Goal: Task Accomplishment & Management: Manage account settings

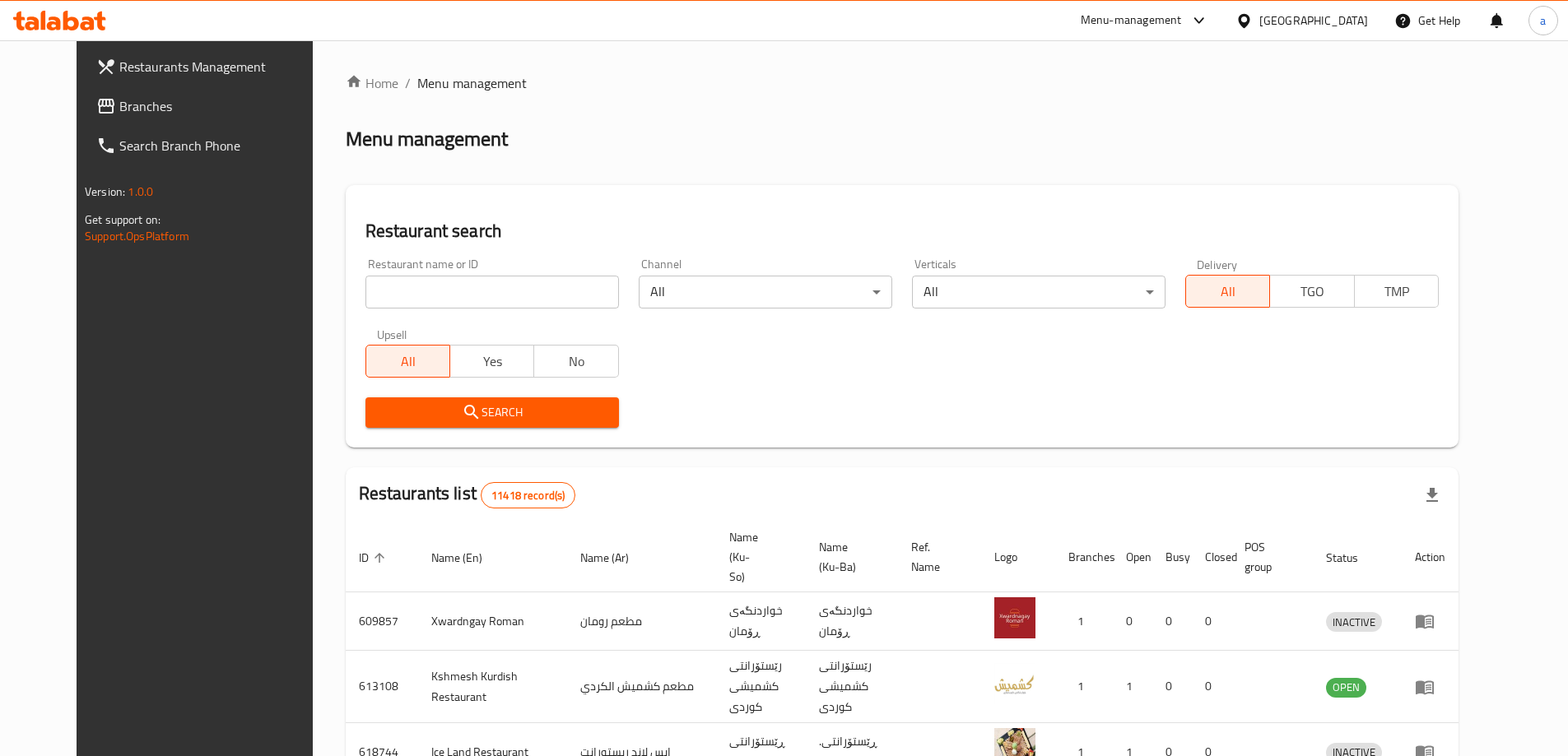
click at [119, 111] on span "Branches" at bounding box center [221, 106] width 206 height 20
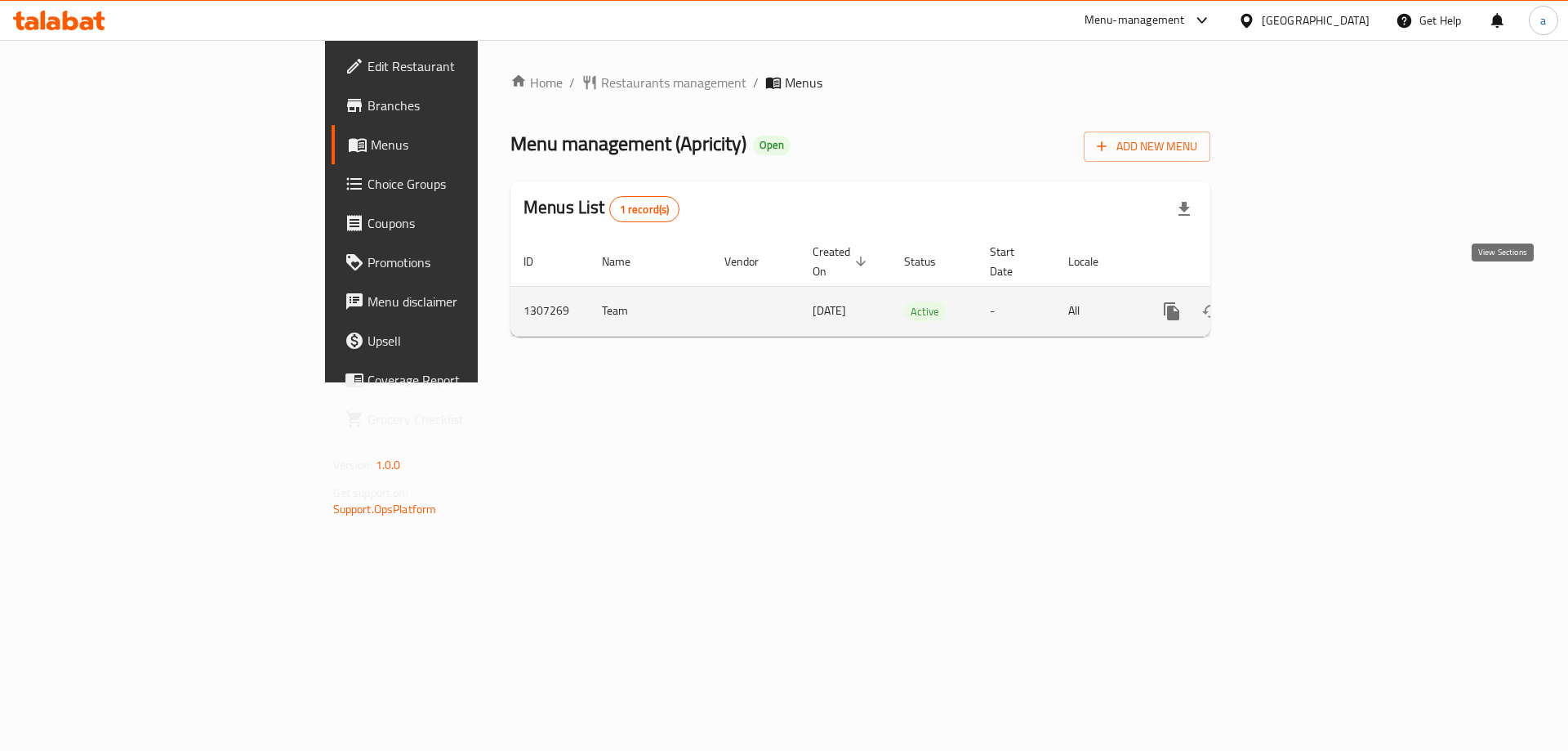
click at [1309, 297] on link "enhanced table" at bounding box center [1290, 312] width 39 height 39
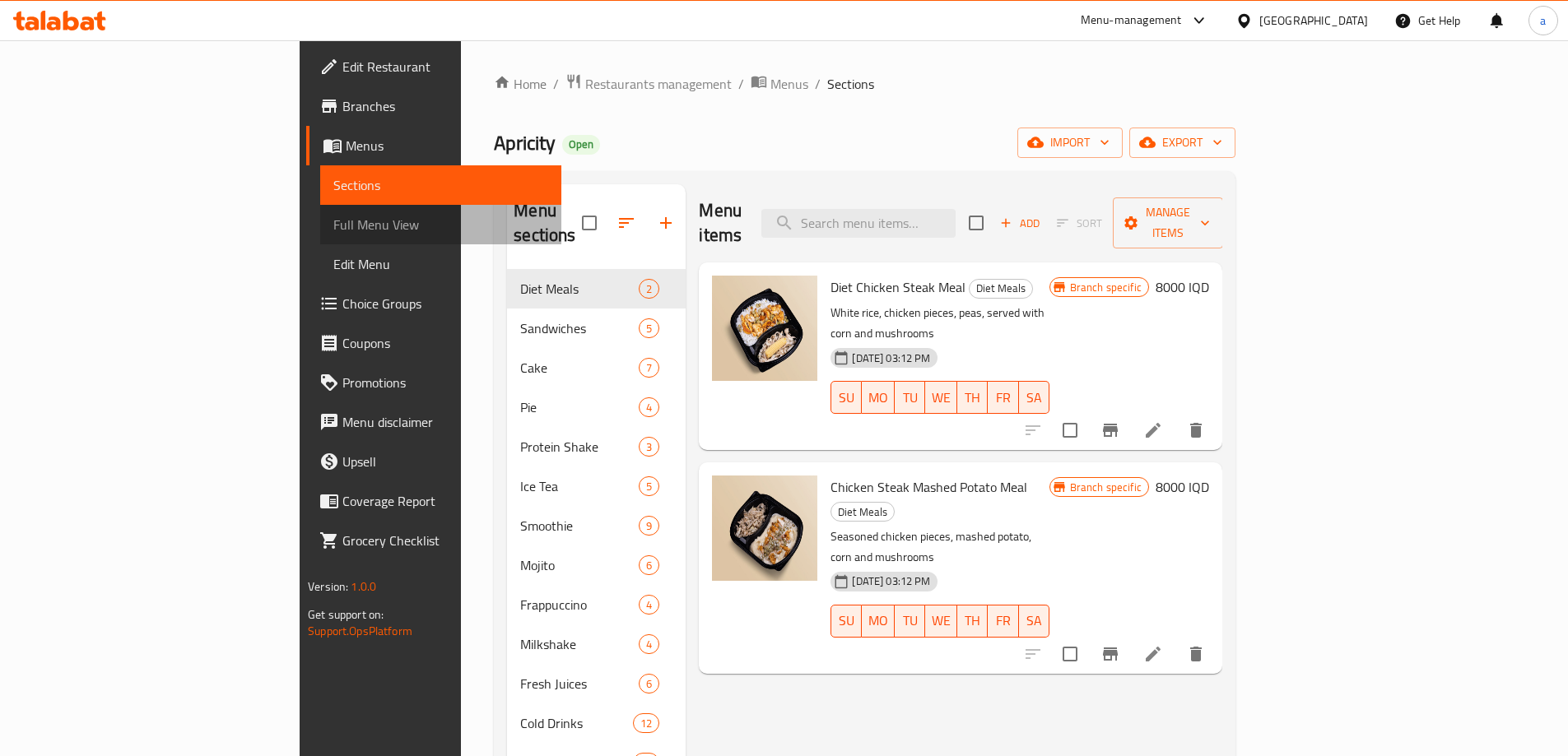
click at [333, 226] on span "Full Menu View" at bounding box center [441, 224] width 214 height 20
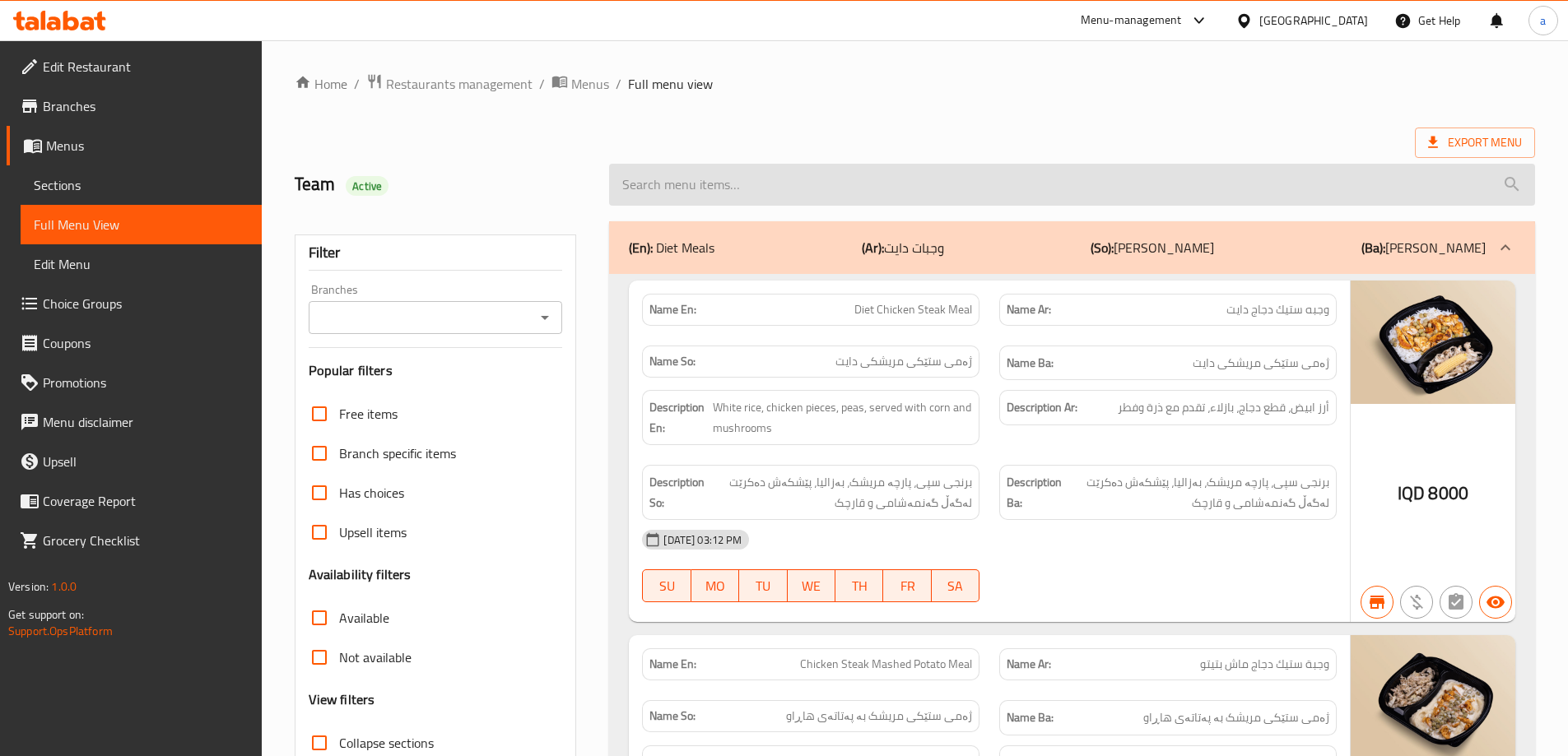
click at [949, 181] on input "search" at bounding box center [1071, 184] width 926 height 42
paste input "English Cake"
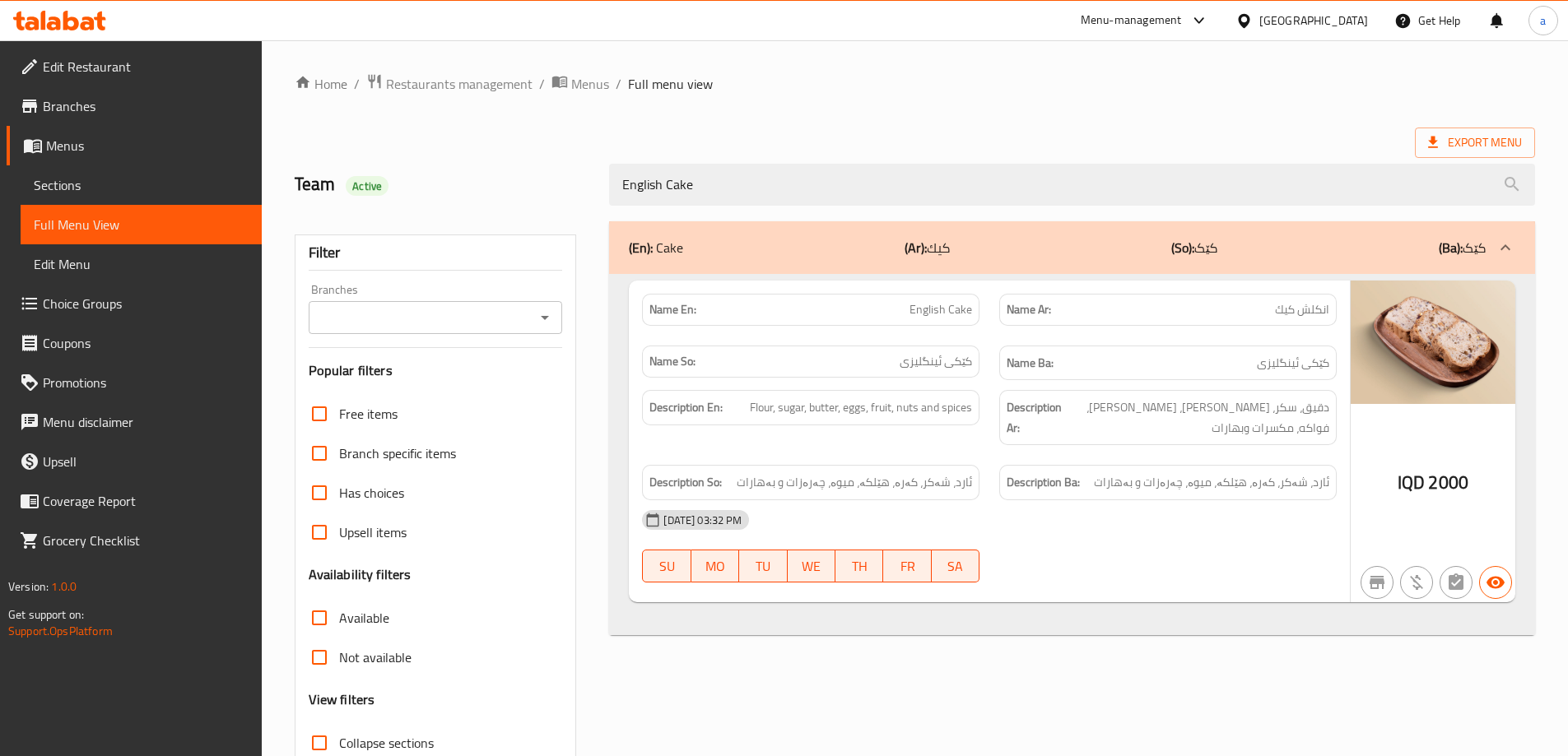
type input "English Cake"
click at [81, 182] on span "Sections" at bounding box center [141, 185] width 214 height 20
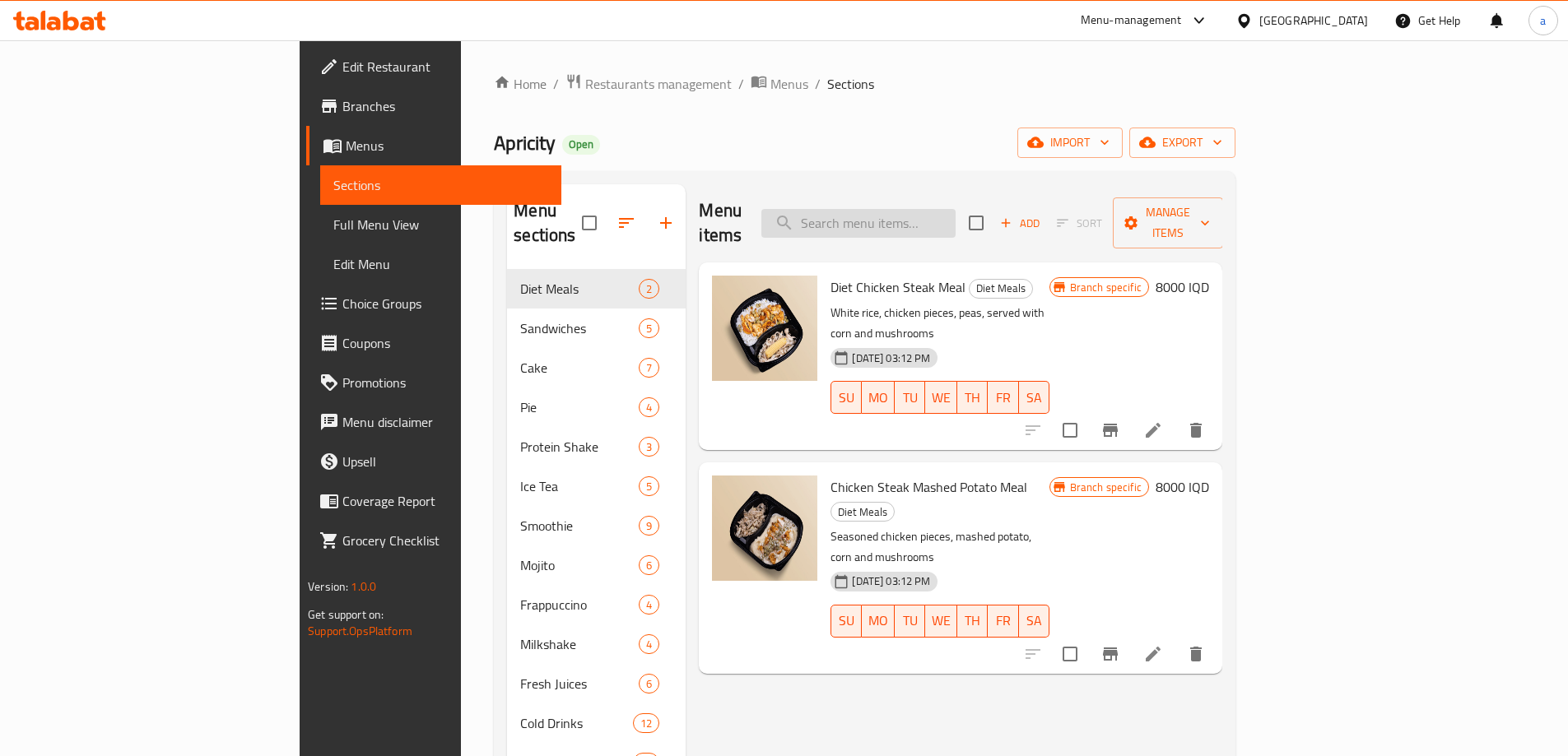
click at [949, 210] on input "search" at bounding box center [858, 222] width 194 height 29
paste input "English Cake"
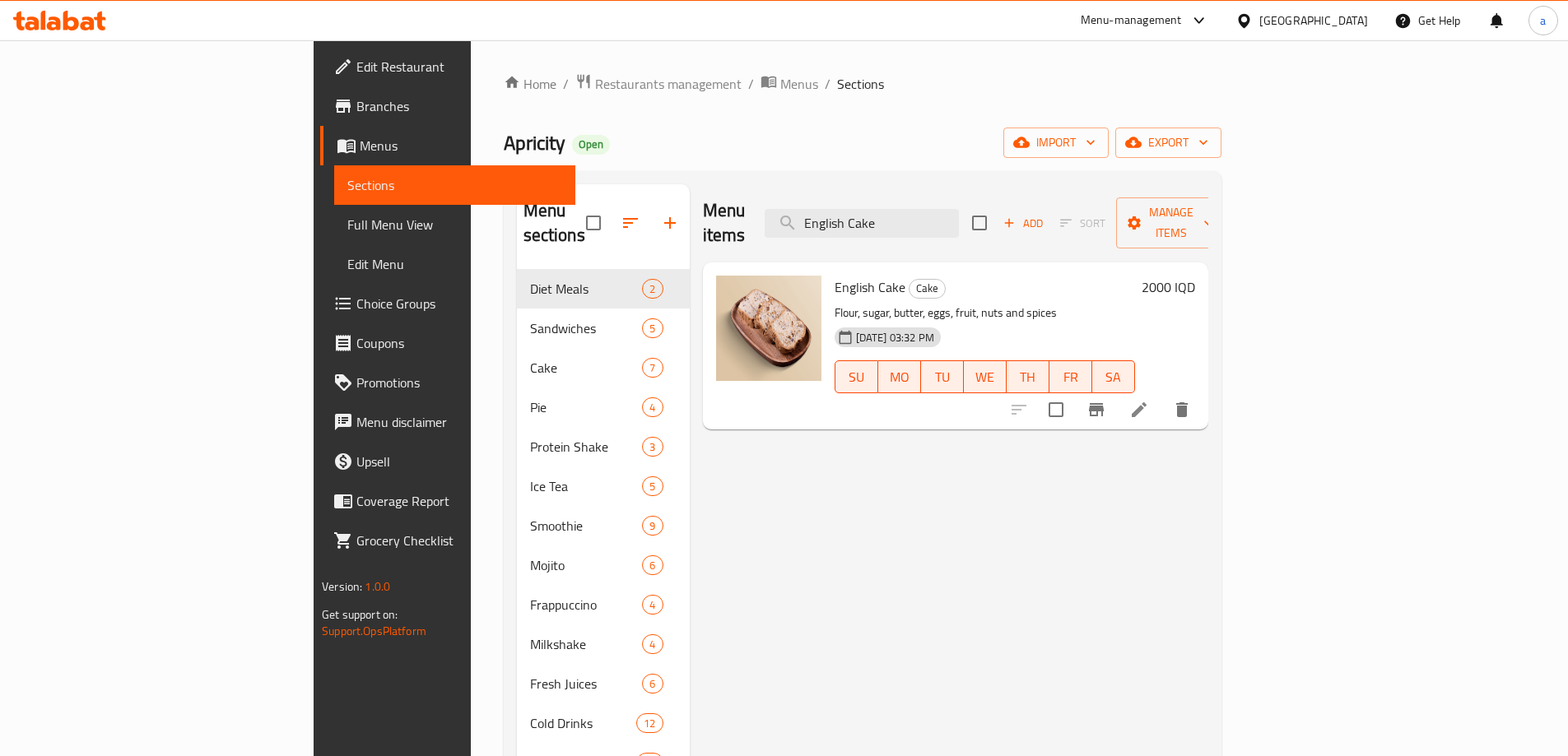
type input "English Cake"
click at [1146, 402] on icon at bounding box center [1138, 409] width 15 height 15
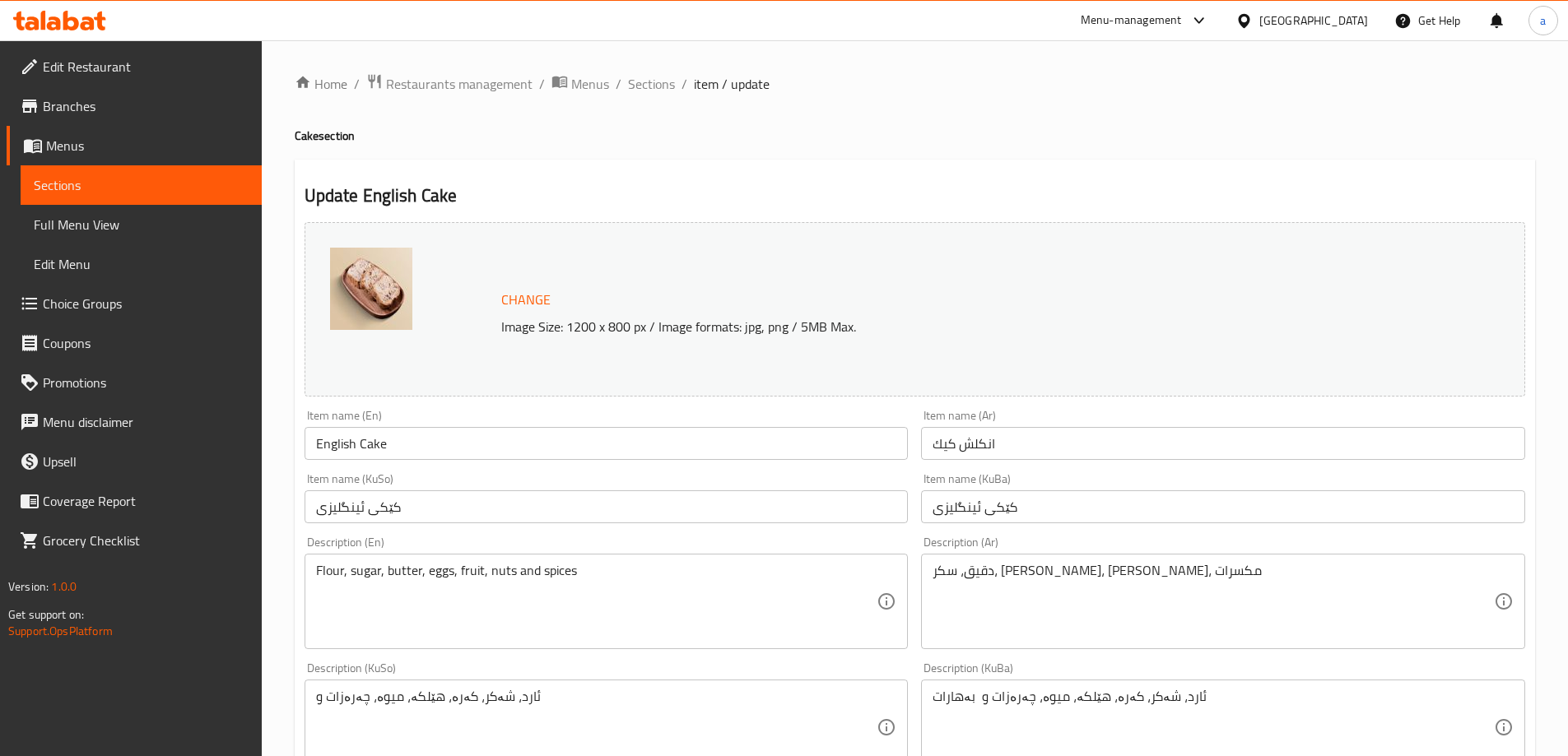
scroll to position [247, 0]
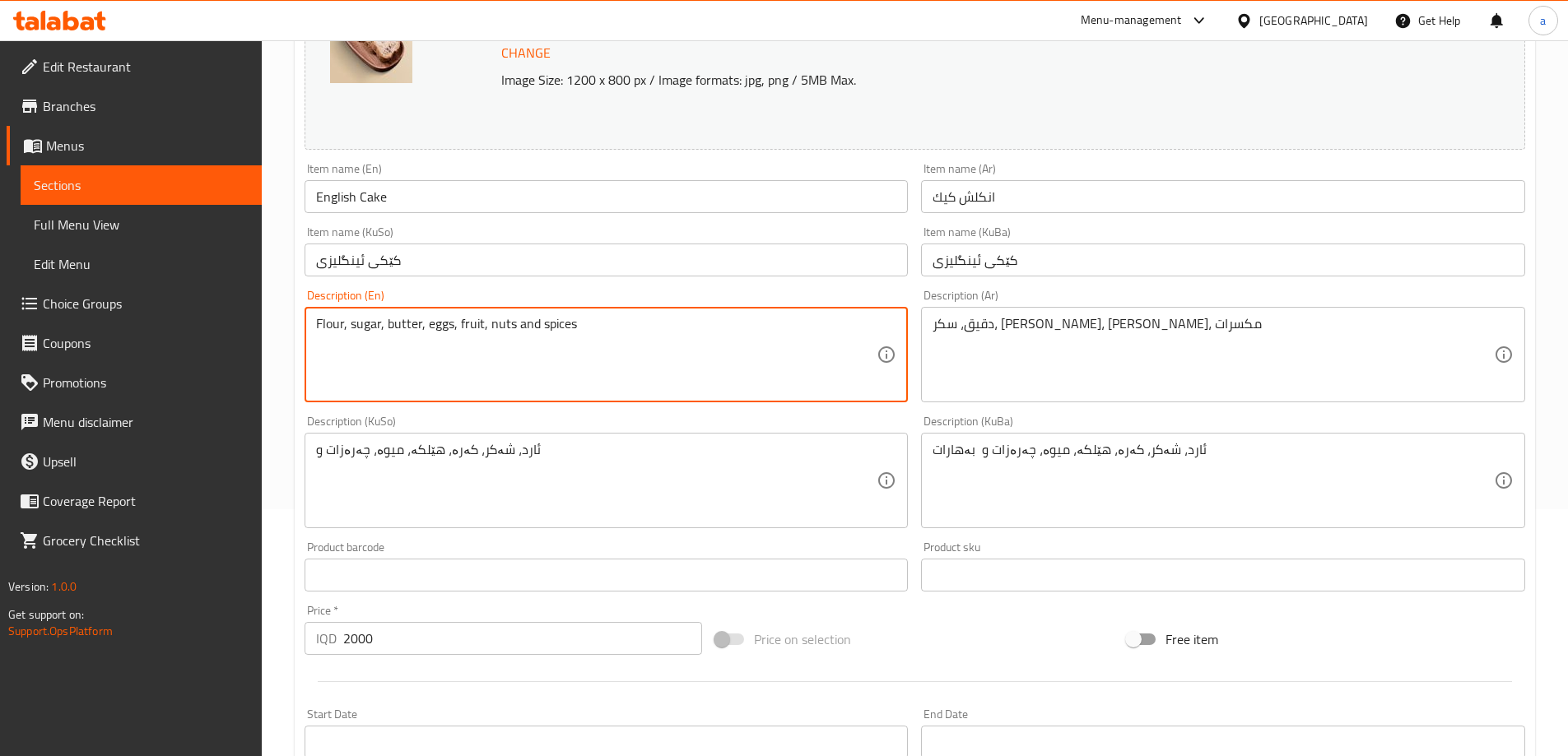
click at [472, 322] on textarea "Flour, sugar, butter, eggs, fruit, nuts and spices" at bounding box center [596, 354] width 562 height 78
click at [526, 325] on textarea "Flour, sugar, butter, eggs, nuts and spices" at bounding box center [596, 354] width 562 height 78
click at [496, 332] on textarea "Flour, sugar, butter, eggs, nuts and" at bounding box center [596, 354] width 562 height 78
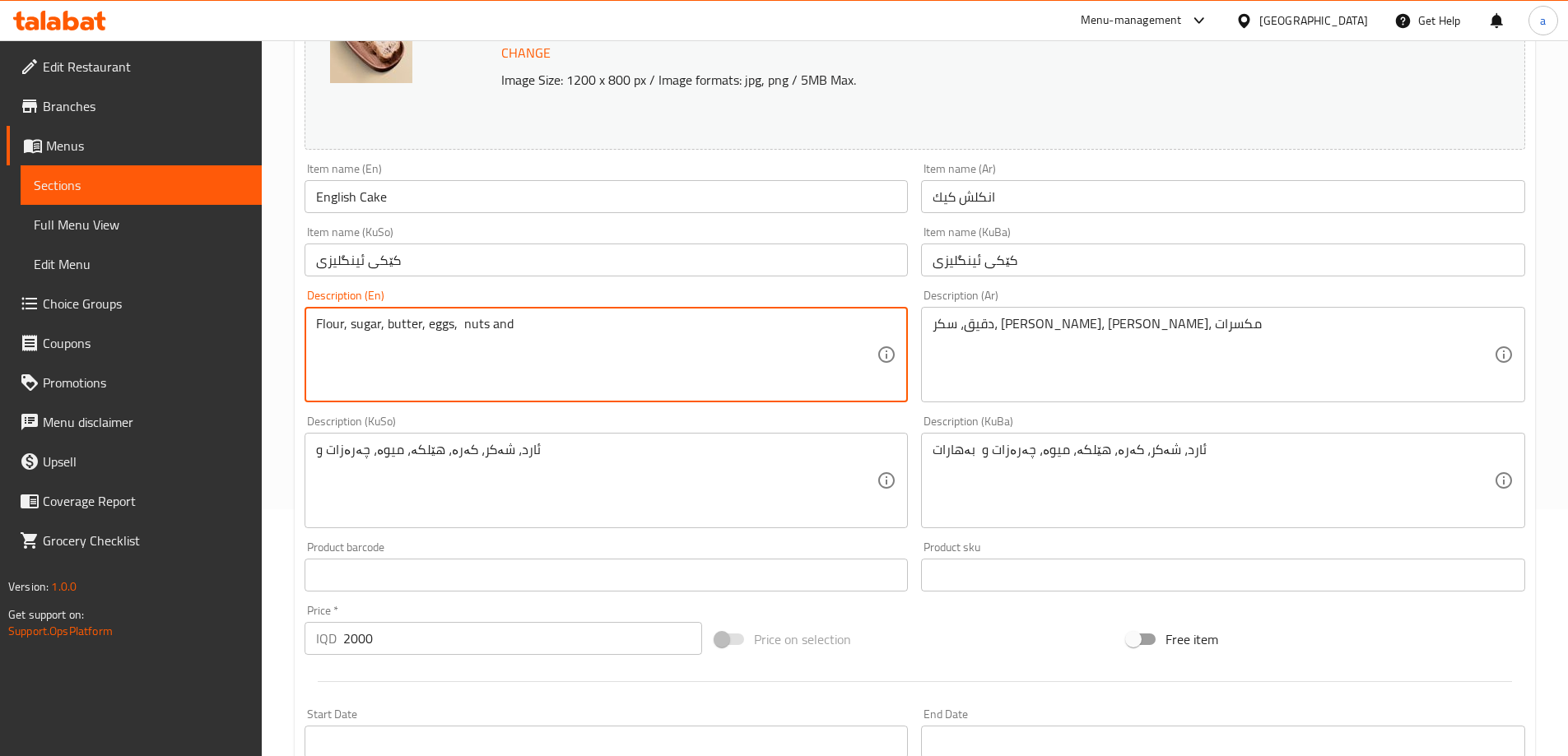
click at [458, 323] on textarea "Flour, sugar, butter, eggs, nuts and" at bounding box center [596, 354] width 562 height 78
paste textarea "and"
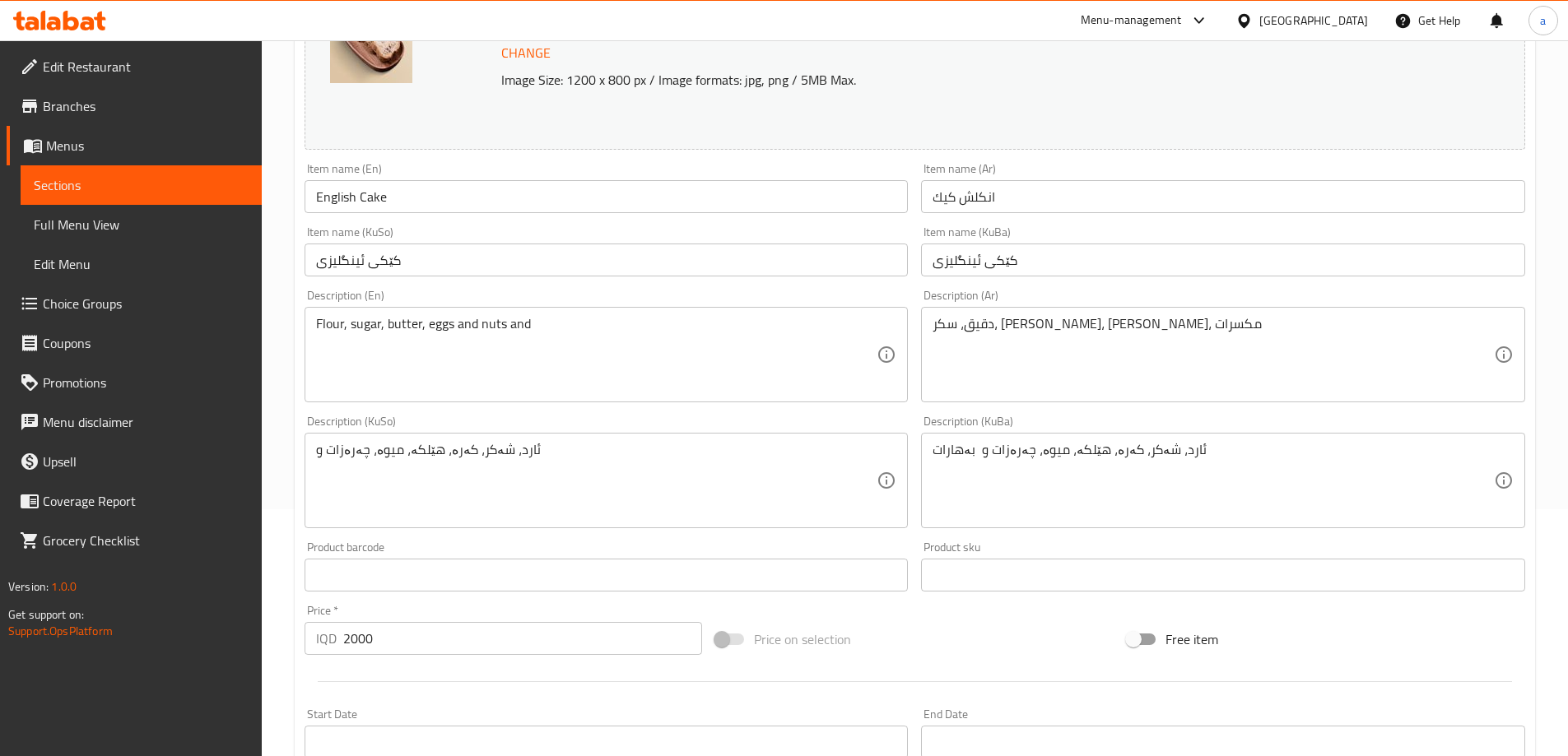
click at [519, 305] on div "Description (En) Flour, sugar, butter, eggs and nuts and Description (En)" at bounding box center [607, 345] width 604 height 113
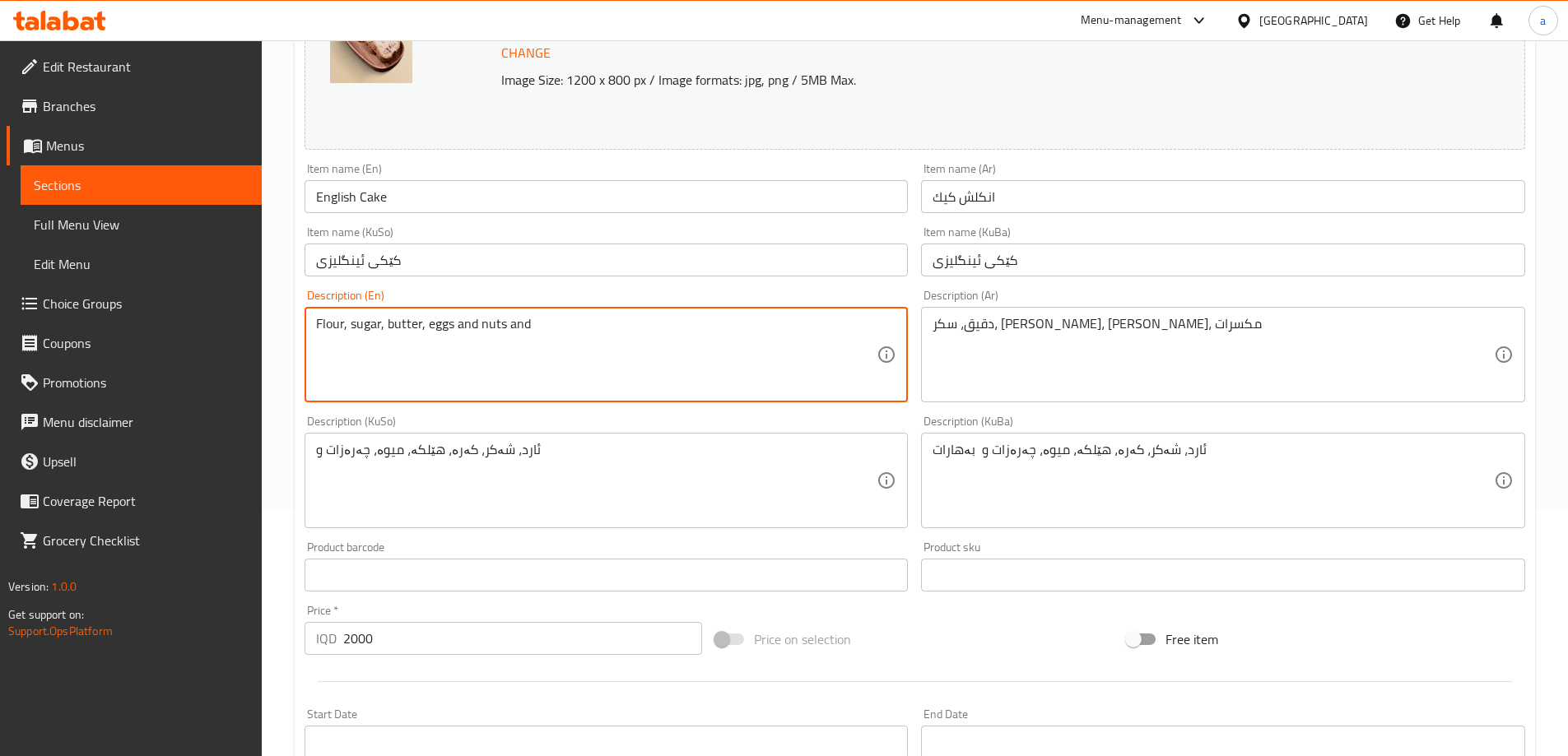
click at [519, 327] on textarea "Flour, sugar, butter, eggs and nuts and" at bounding box center [596, 354] width 562 height 78
type textarea "Flour, sugar, butter, eggs and nuts"
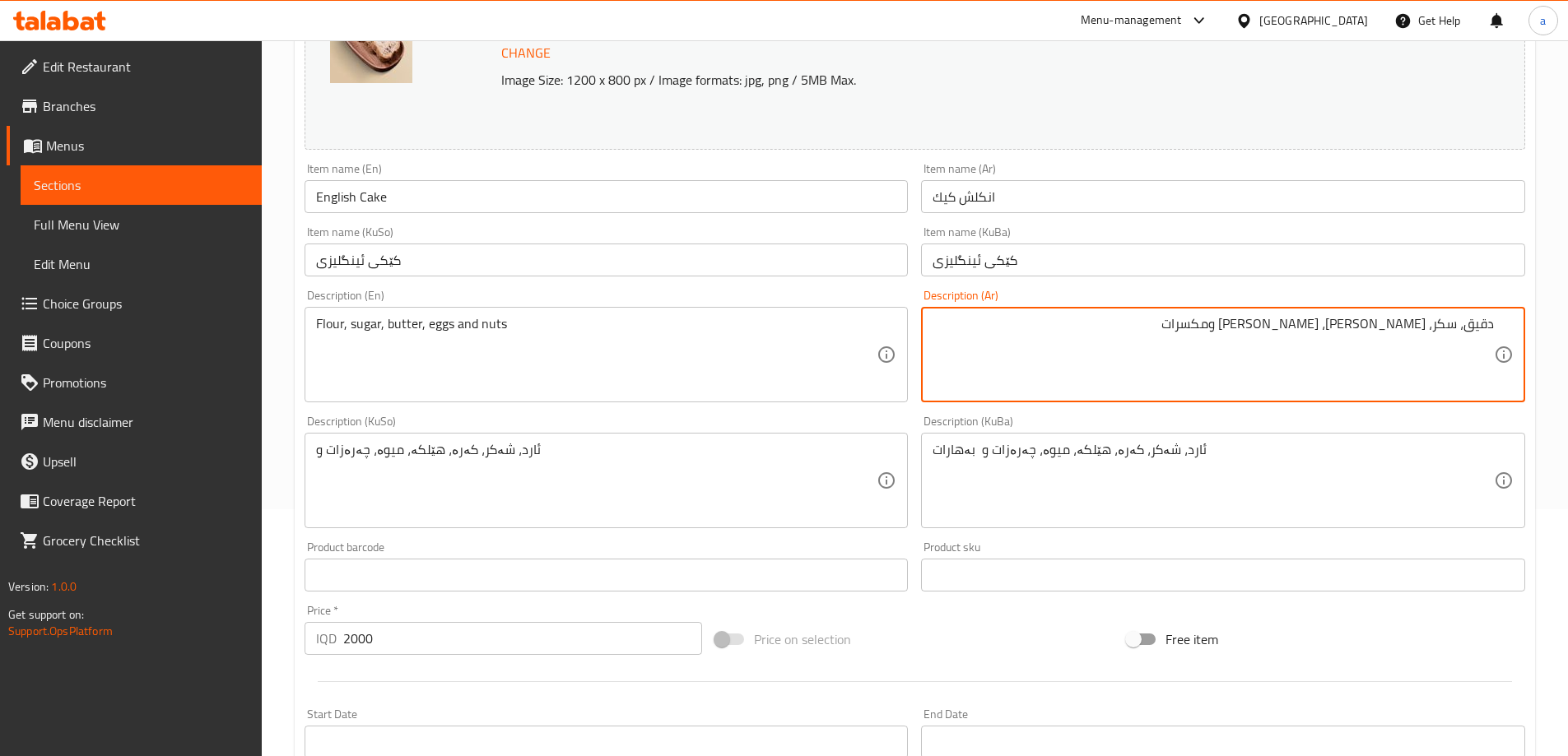
type textarea "دقيق، سكر، زبدة، بيض ومكسرات"
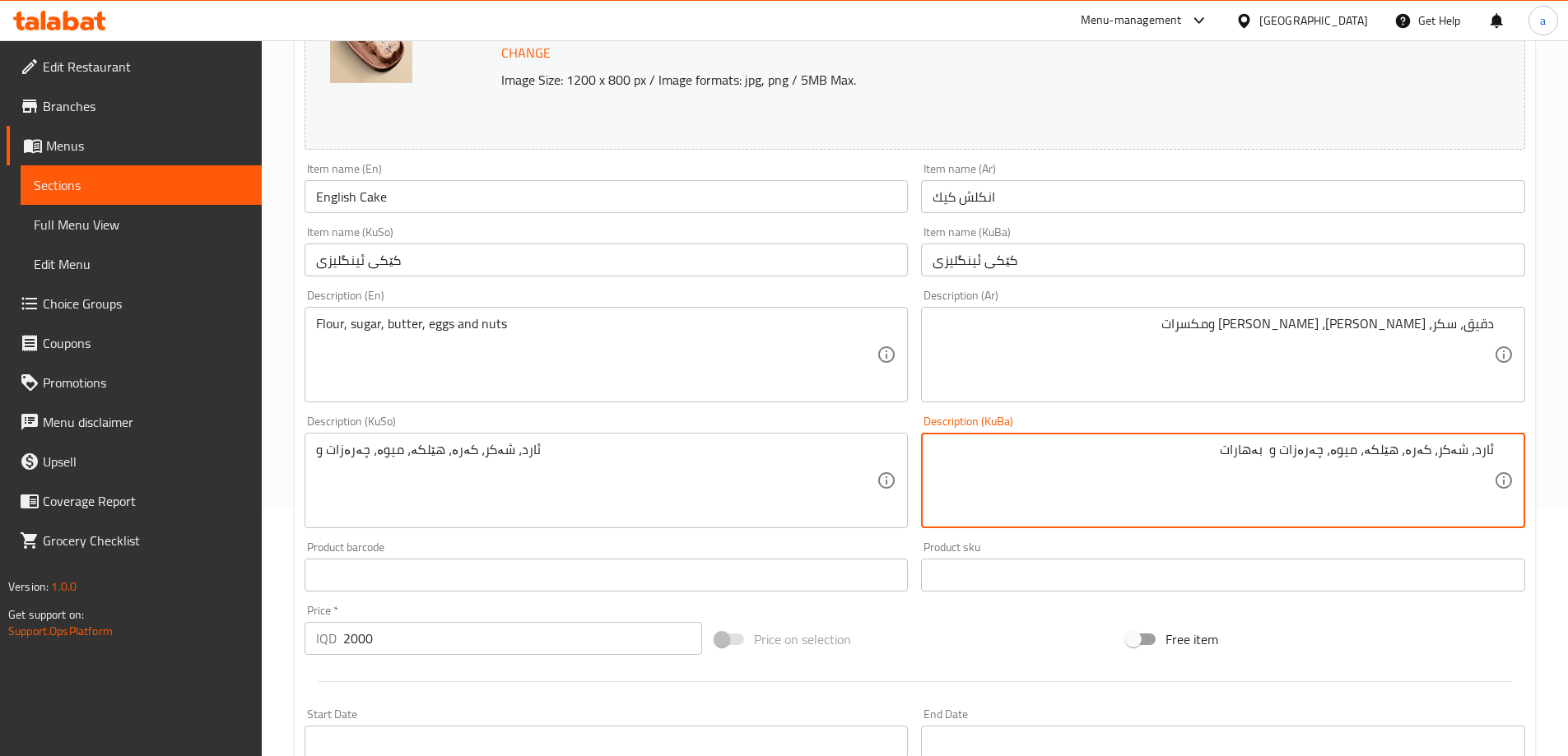
click at [1357, 453] on textarea "ئارد، شەکر، کەرە، هێلکە، میوە، چەرەزات و بەهارات" at bounding box center [1213, 480] width 562 height 78
drag, startPoint x: 1270, startPoint y: 452, endPoint x: 1333, endPoint y: 470, distance: 65.5
click at [1333, 470] on textarea "ئارد، شەکر، کەرە، هێلکە، چەرەزات و بەهارات" at bounding box center [1213, 480] width 562 height 78
click at [1374, 454] on textarea "ئارد، شەکر، کەرە، هێلکە، چەرەزات" at bounding box center [1213, 480] width 562 height 78
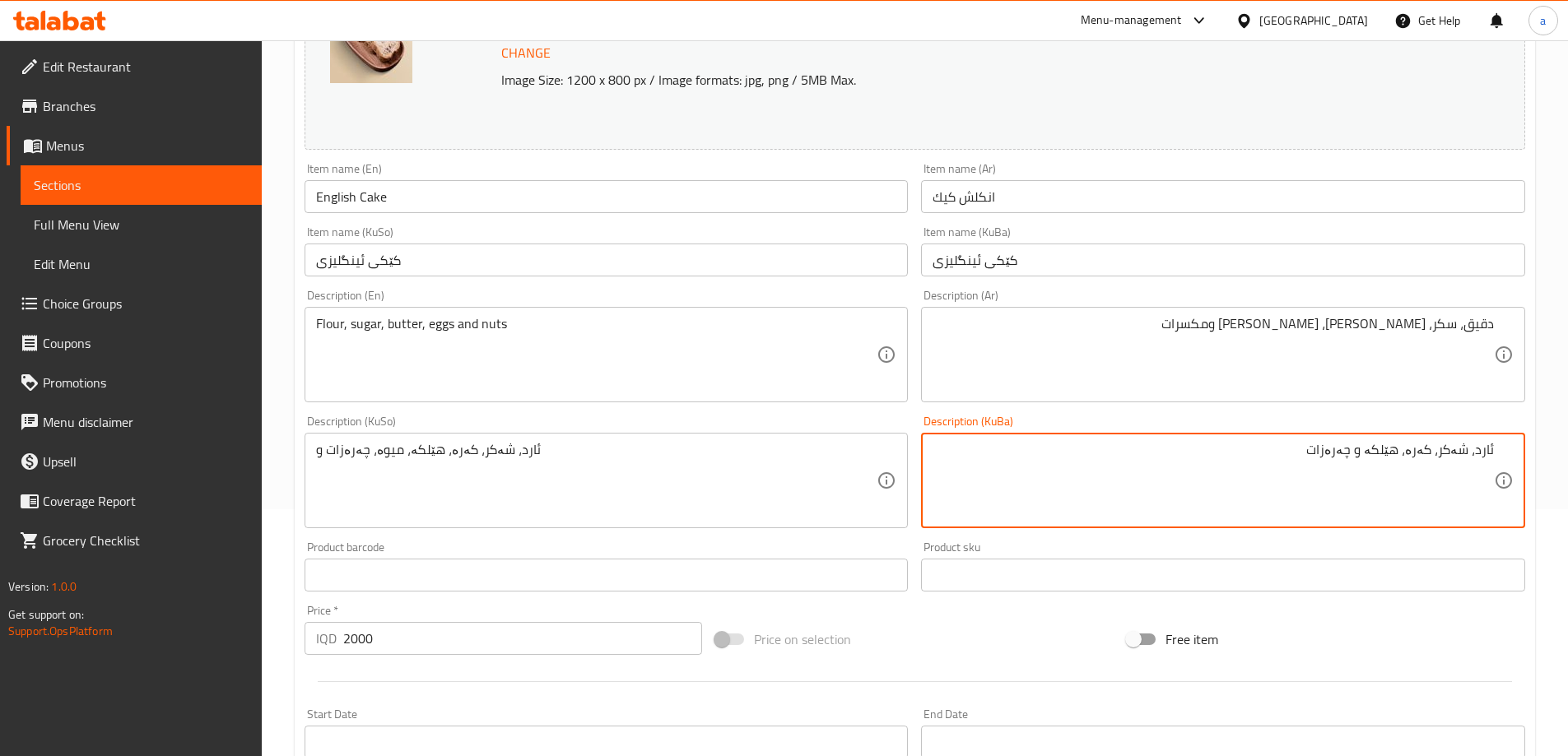
drag, startPoint x: 1257, startPoint y: 460, endPoint x: 1570, endPoint y: 466, distance: 313.1
click at [1568, 466] on html "​ Menu-management Iraq Get Help a Edit Restaurant Branches Menus Sections Full …" at bounding box center [784, 131] width 1568 height 756
type textarea "ئارد، شەکر، کەرە، هێلکە و چەرەزات"
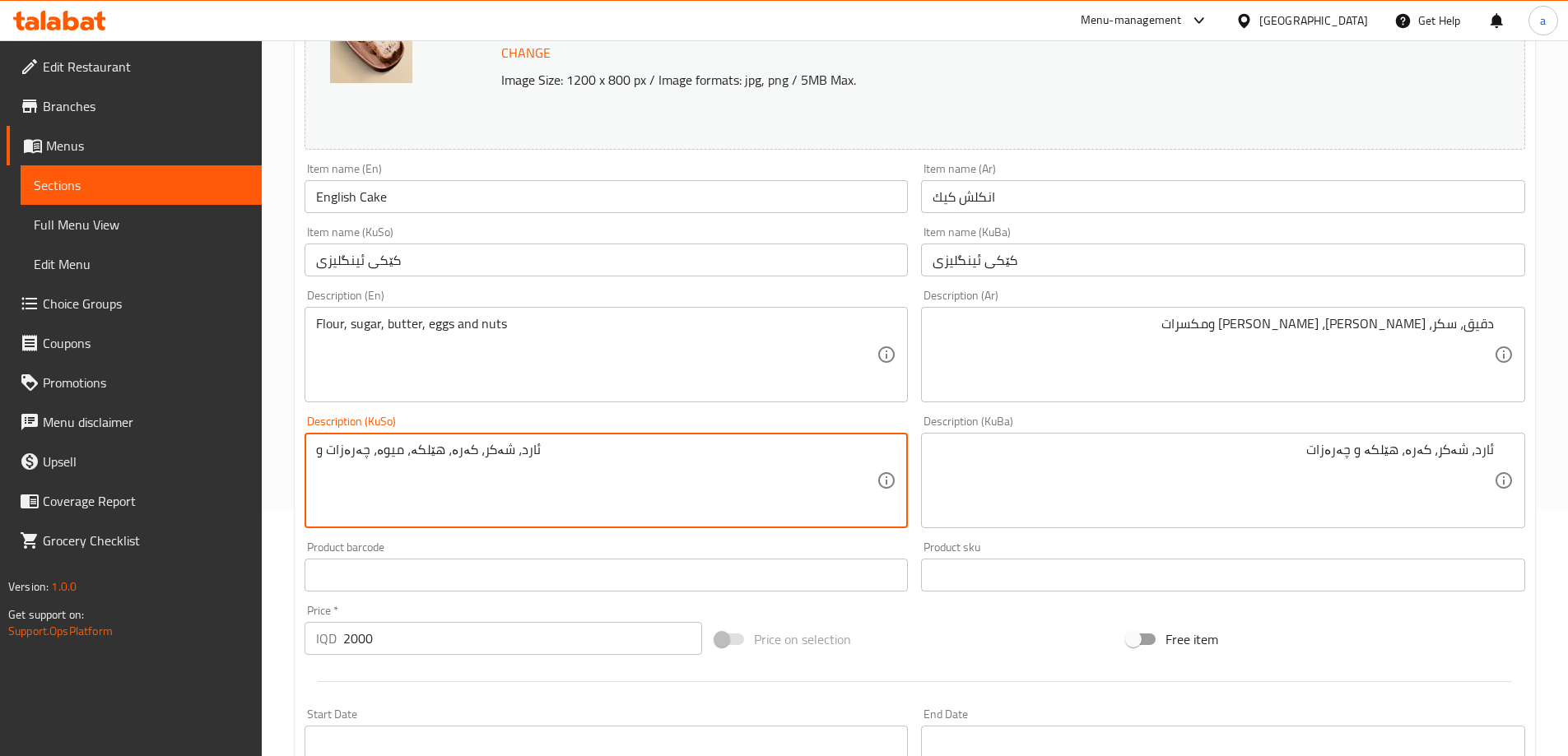
paste textarea "و چەرەزات"
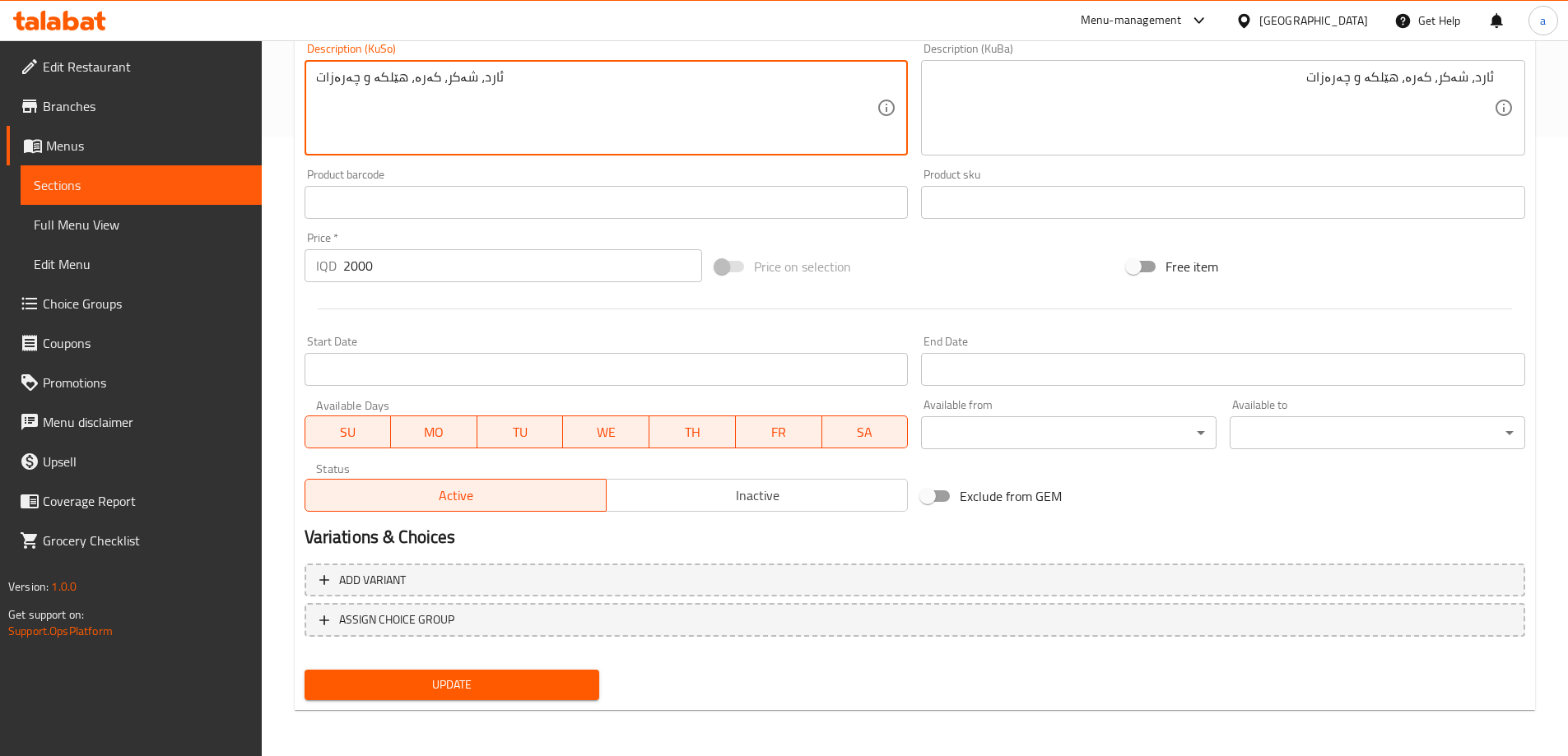
type textarea "ئارد، شەکر، کەرە، هێلکە و چەرەزات"
click at [524, 677] on span "Update" at bounding box center [452, 684] width 270 height 21
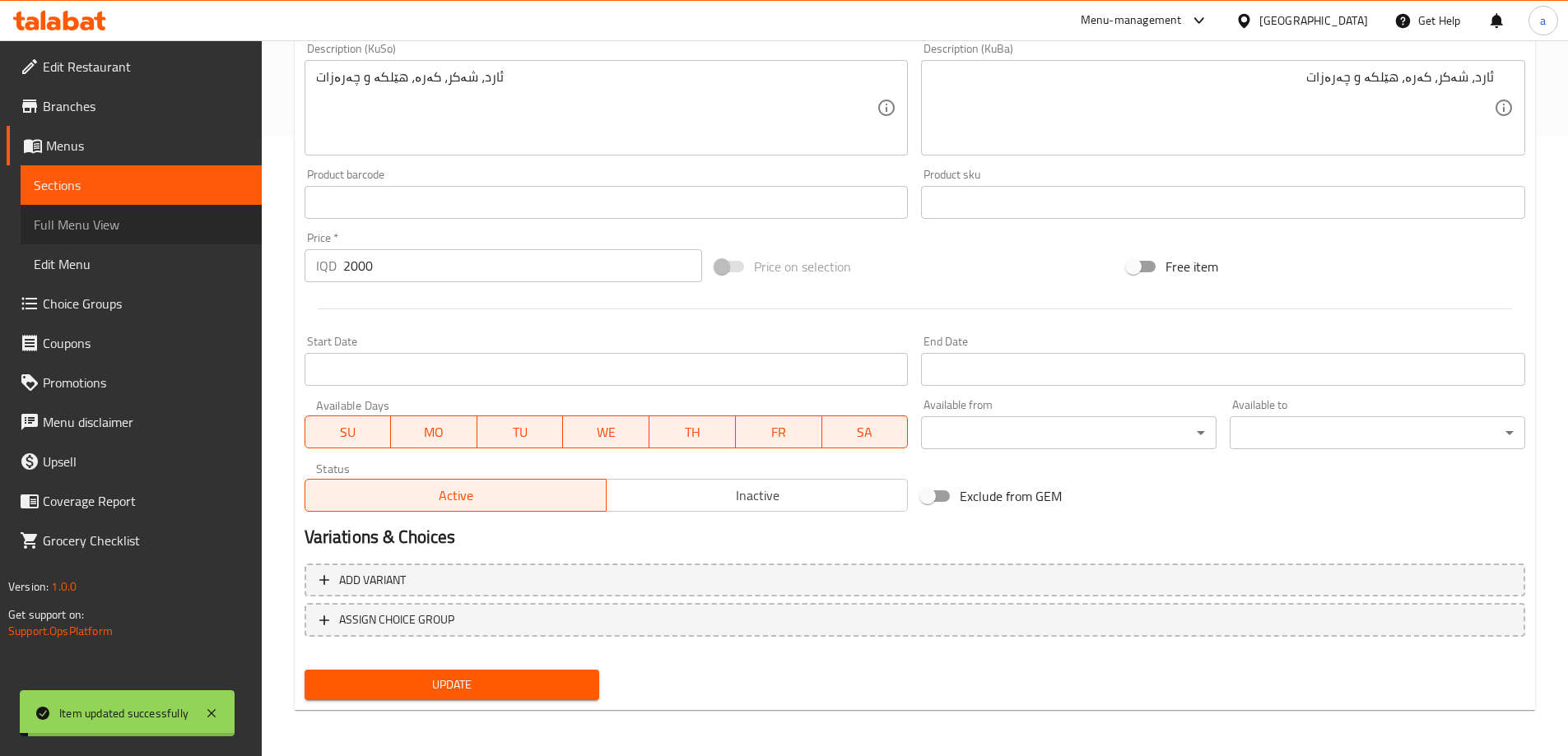
click at [124, 222] on span "Full Menu View" at bounding box center [141, 224] width 214 height 20
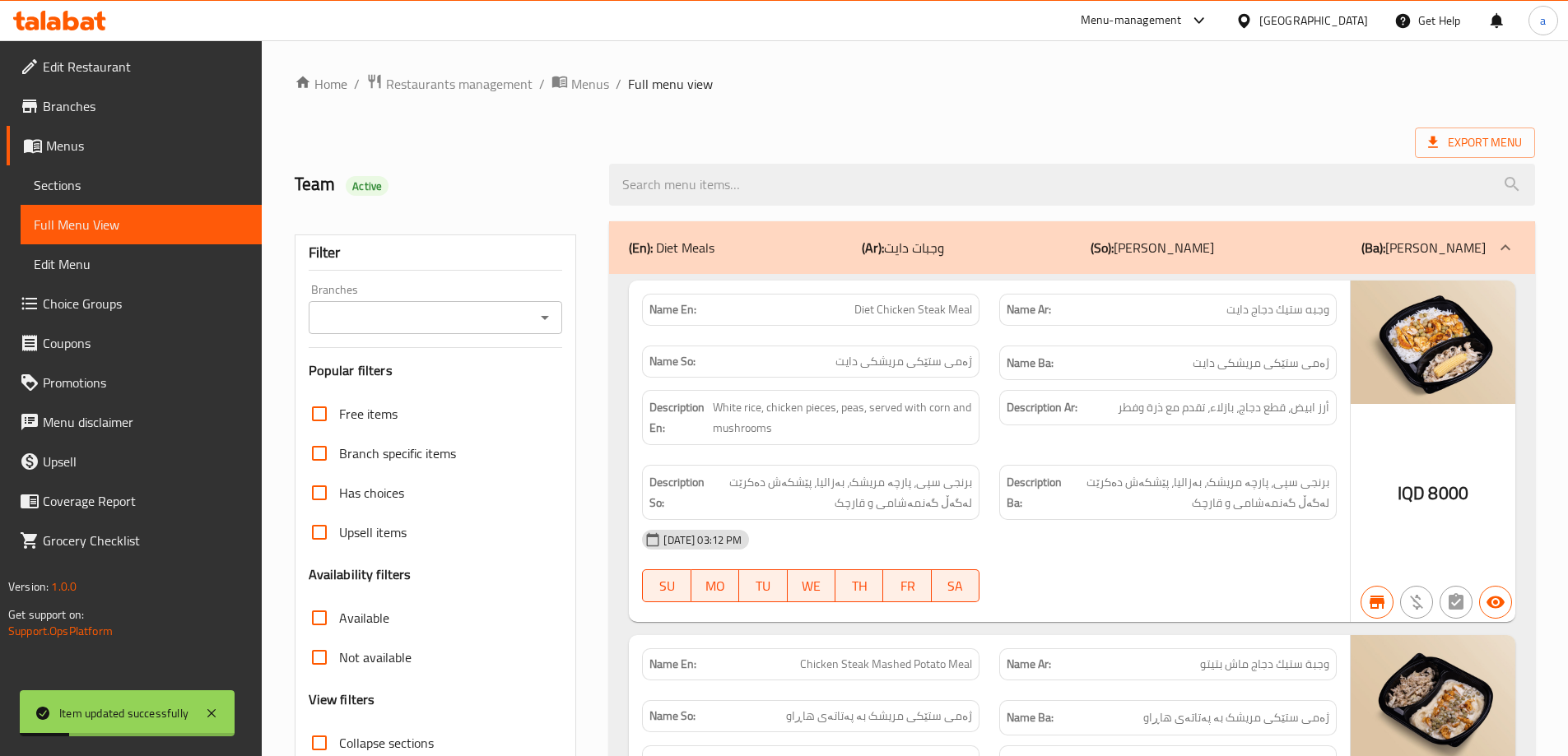
click at [521, 316] on input "Branches" at bounding box center [422, 317] width 217 height 23
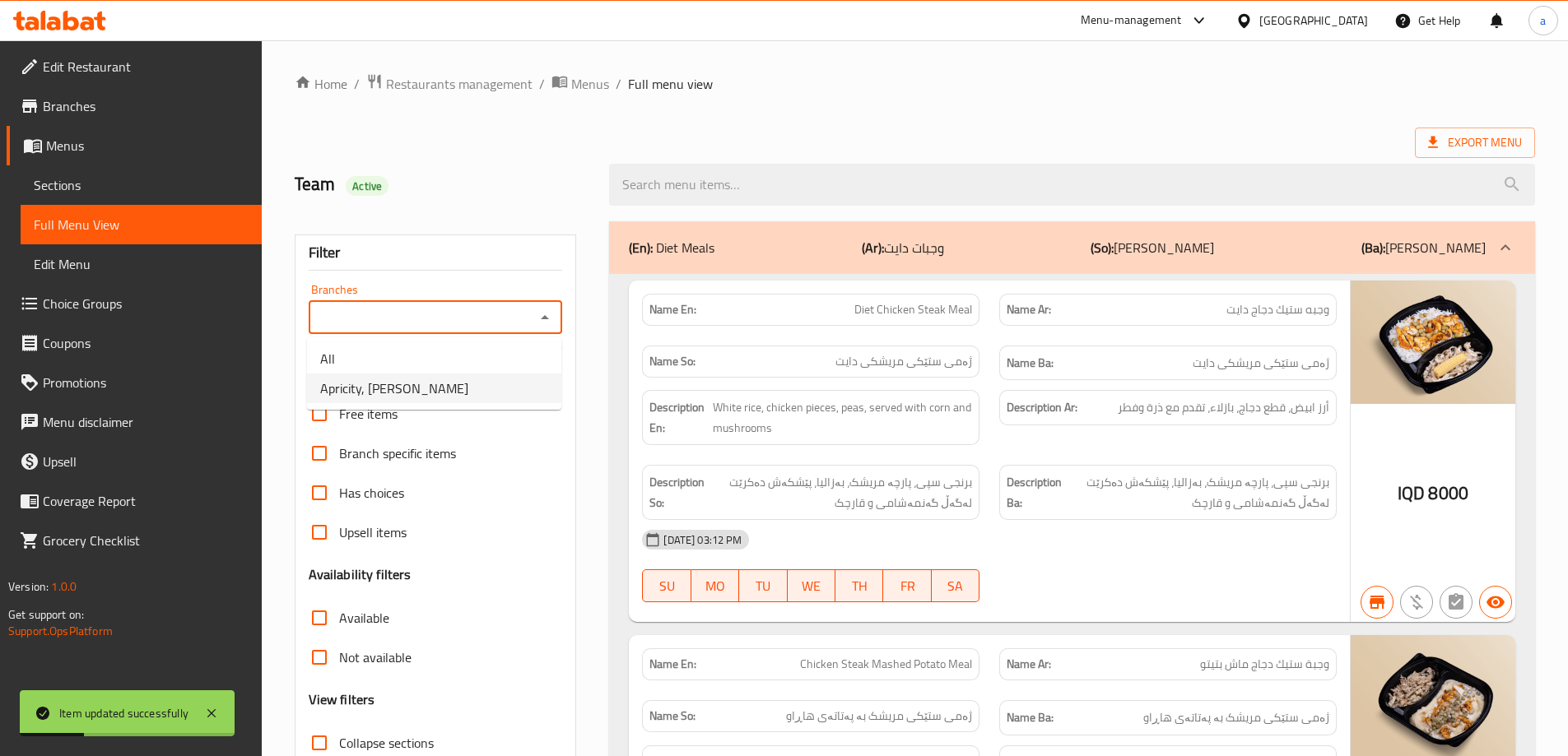
click at [463, 377] on li "Apricity, Al Mansur" at bounding box center [434, 388] width 255 height 29
type input "Apricity, Al Mansur"
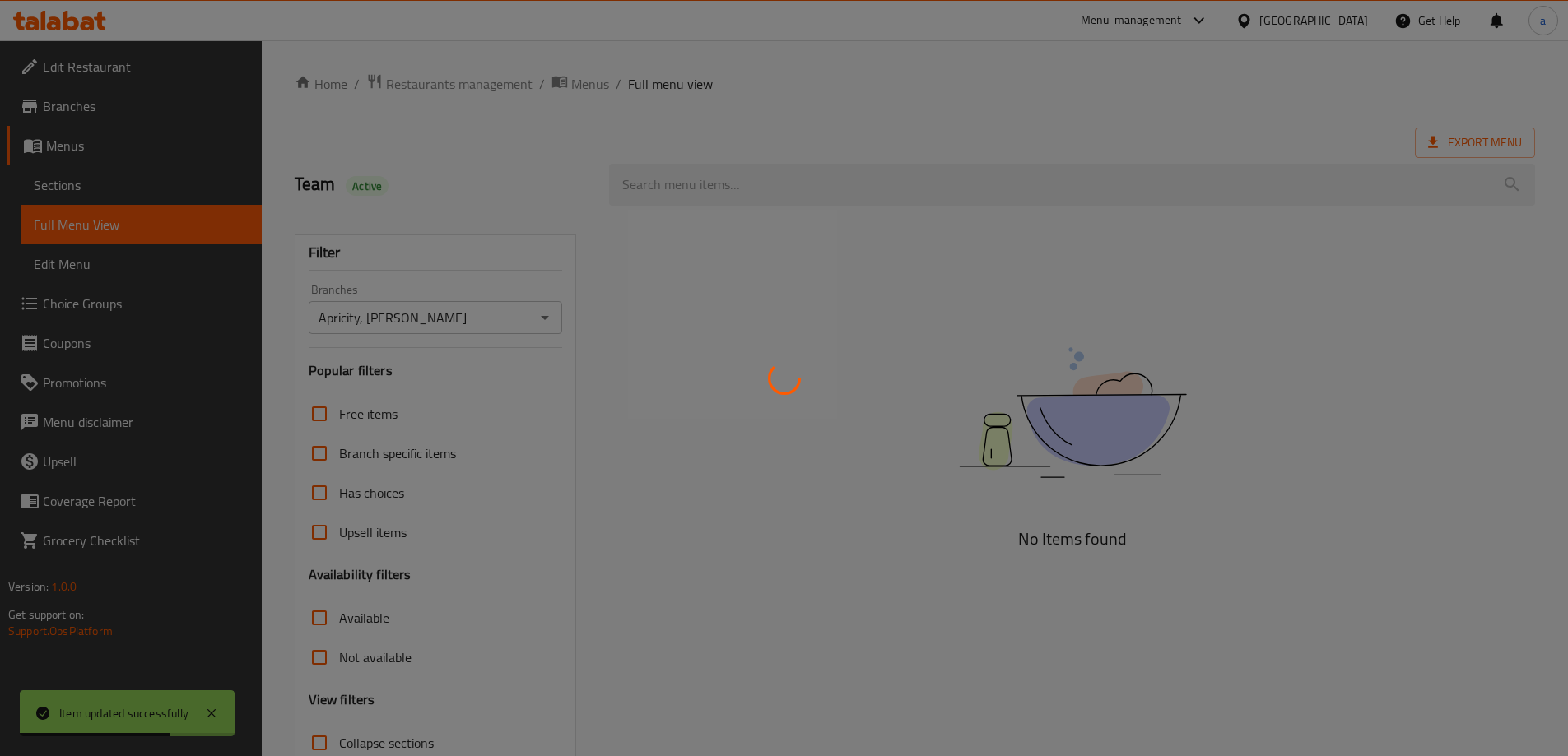
click at [720, 172] on div at bounding box center [784, 378] width 1568 height 756
click at [733, 182] on div at bounding box center [784, 378] width 1568 height 756
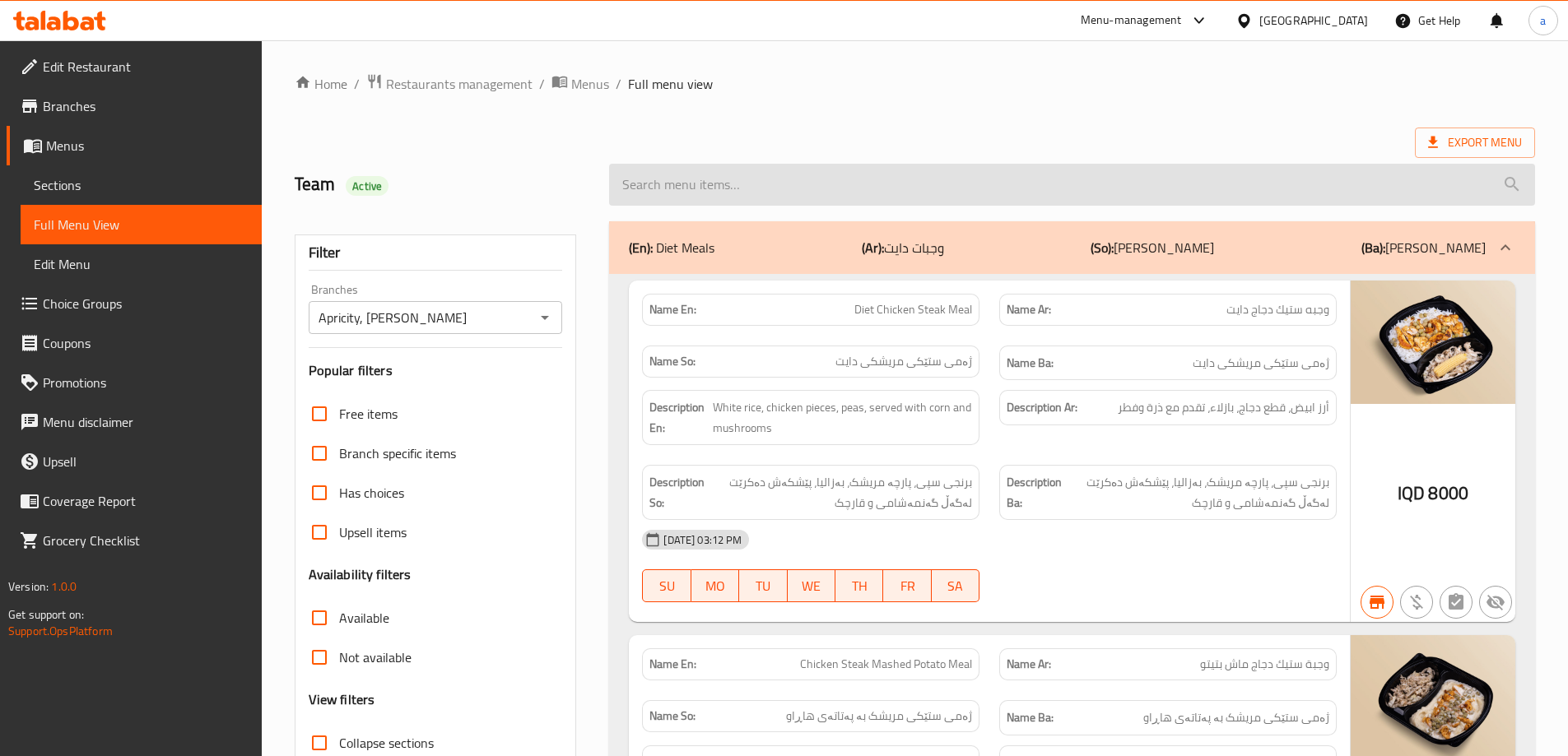
click at [871, 199] on input "search" at bounding box center [1071, 184] width 926 height 42
paste input "ئارد، شەکر، کەرە، هێلکە و چەرەزات"
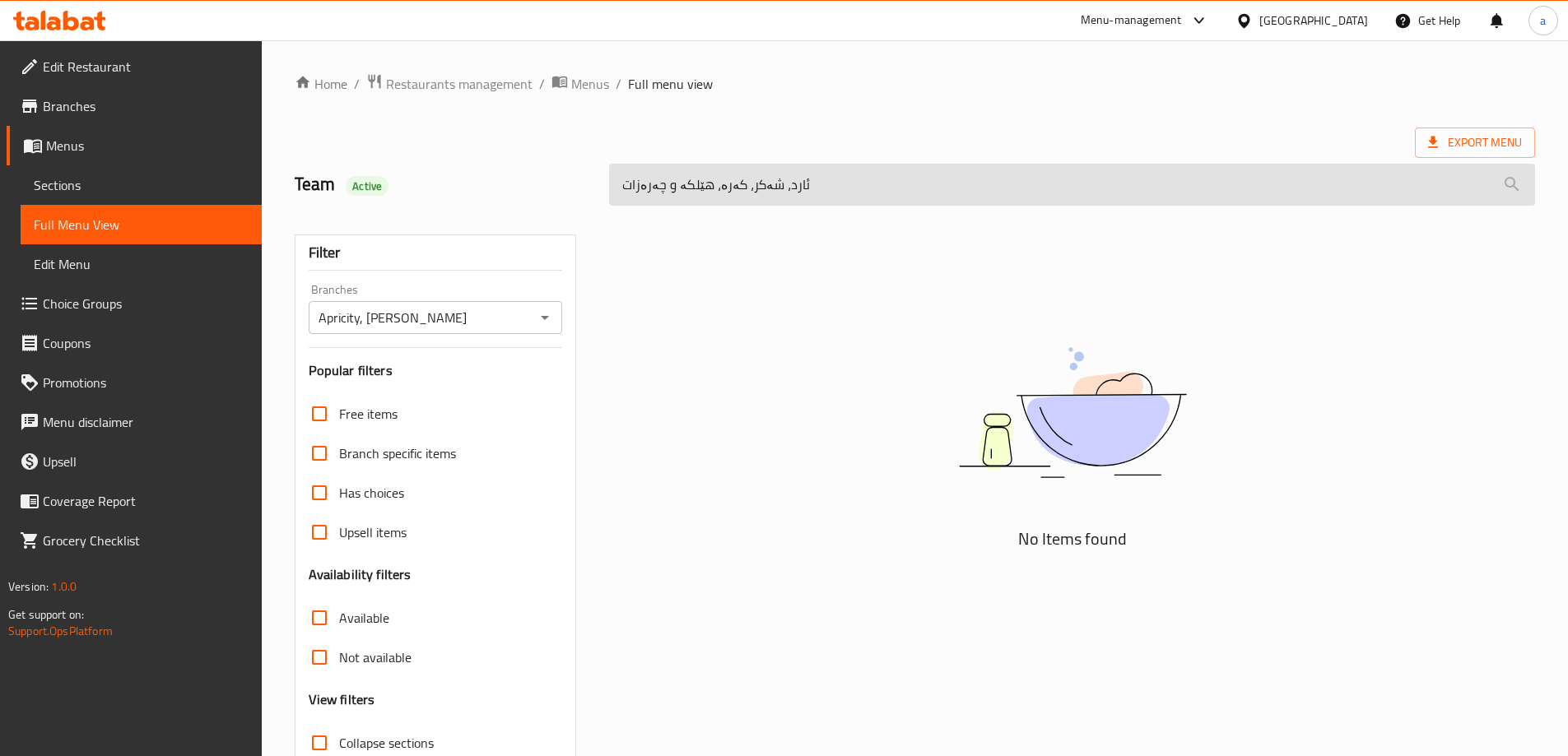
paste input "English Cake"
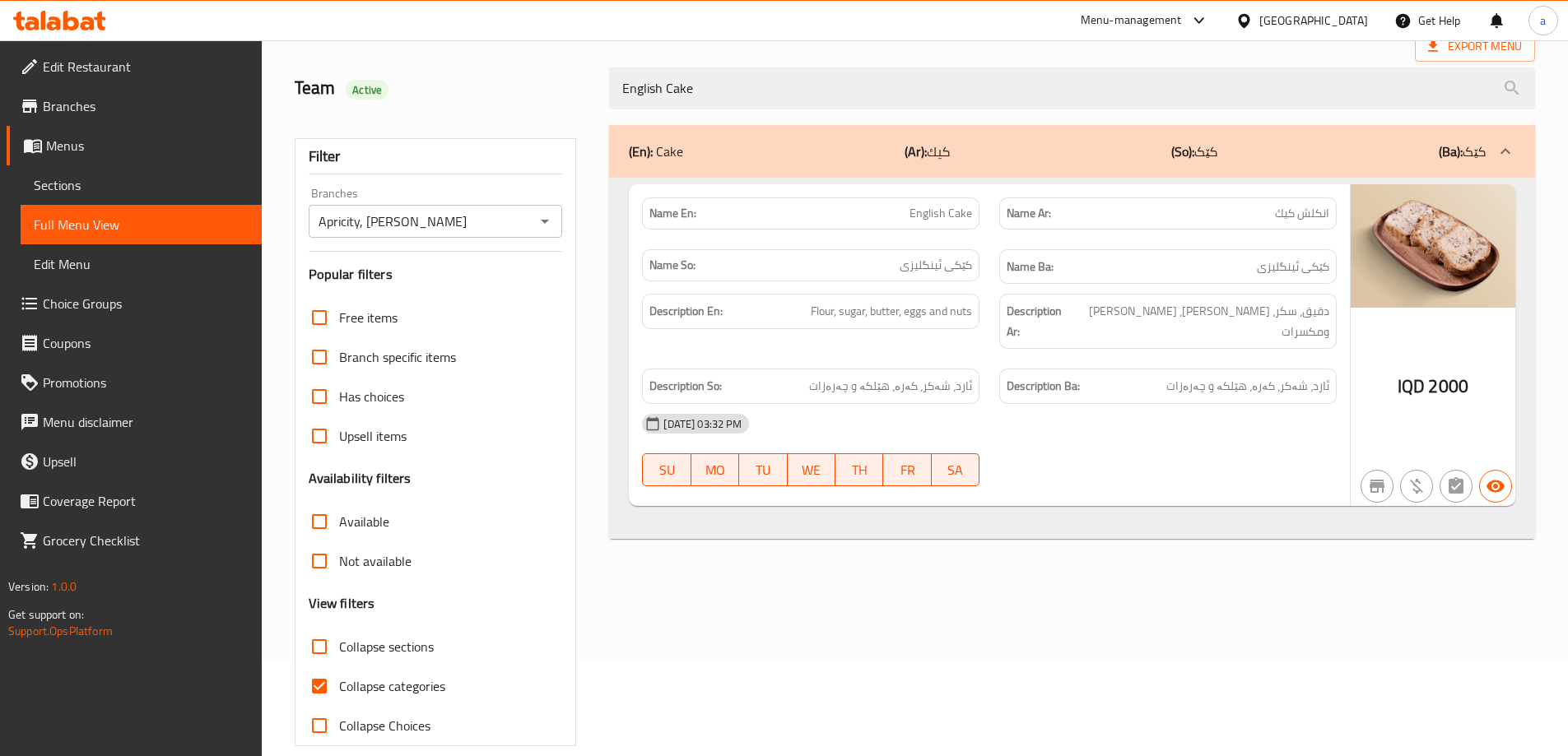
scroll to position [119, 0]
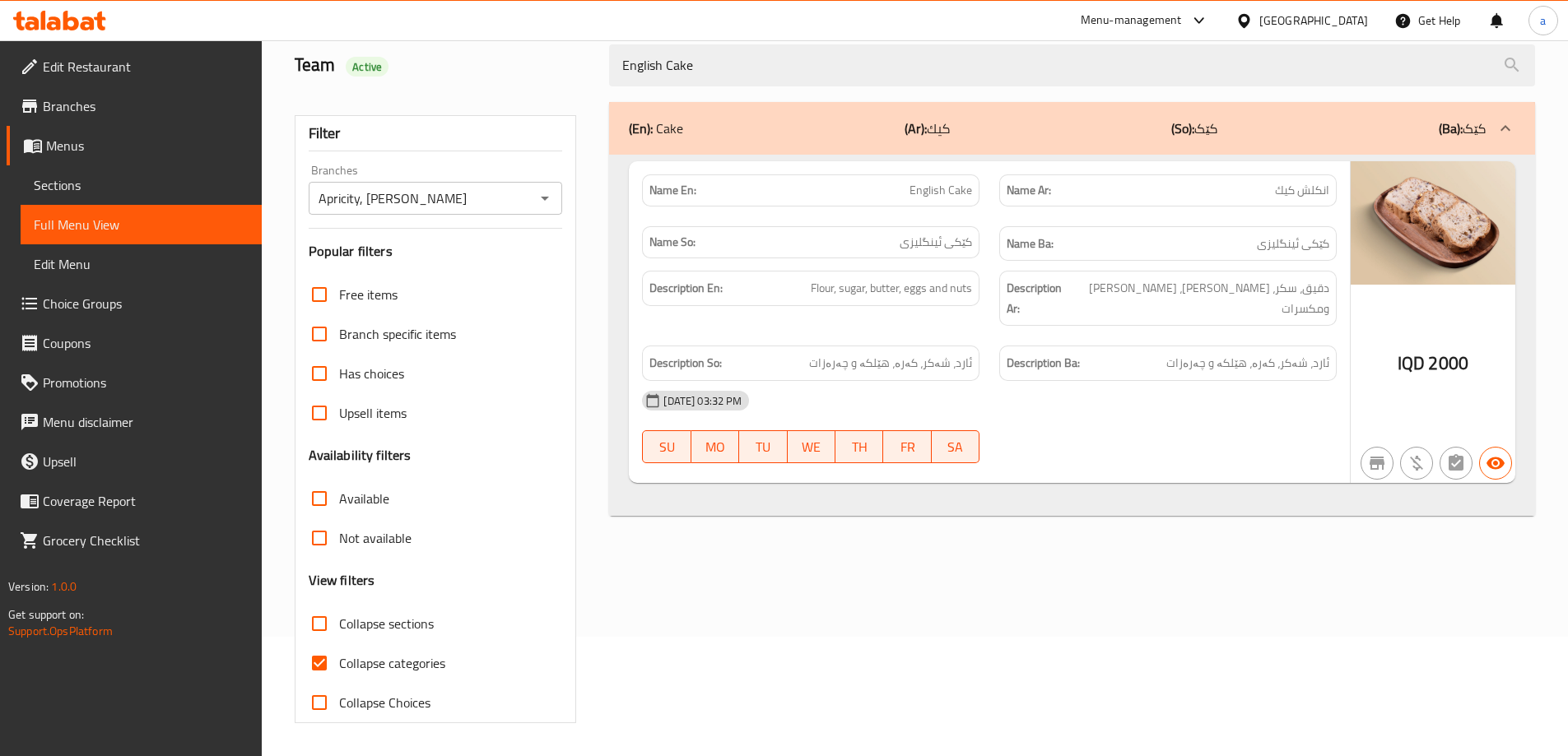
type input "English Cake"
click at [345, 661] on span "Collapse categories" at bounding box center [392, 663] width 106 height 20
click at [339, 661] on input "Collapse categories" at bounding box center [320, 663] width 39 height 39
checkbox input "false"
click at [1050, 232] on div "Name Ba: کێکی ئینگلیزی" at bounding box center [1168, 244] width 337 height 35
